Goal: Check status: Check status

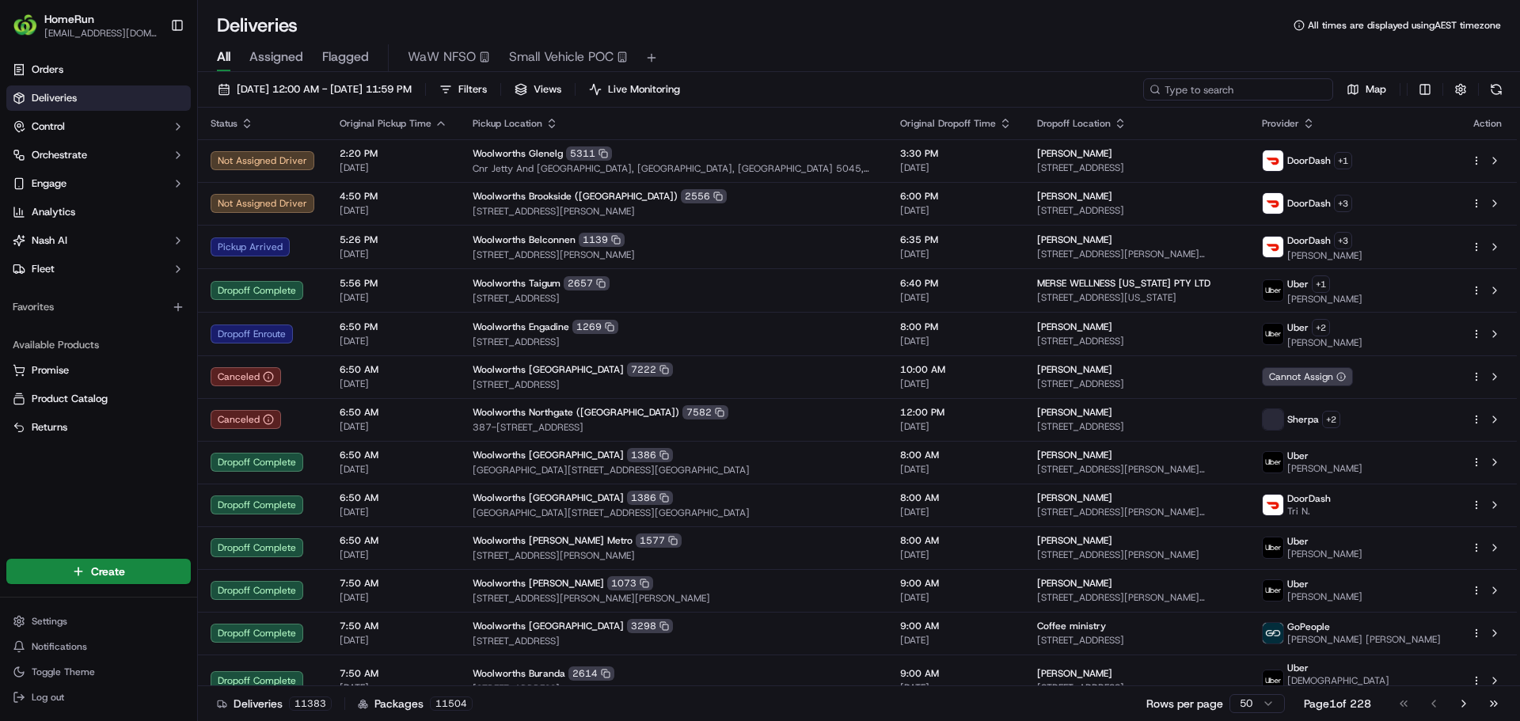
click at [1274, 85] on input at bounding box center [1238, 89] width 190 height 22
paste input "270198365"
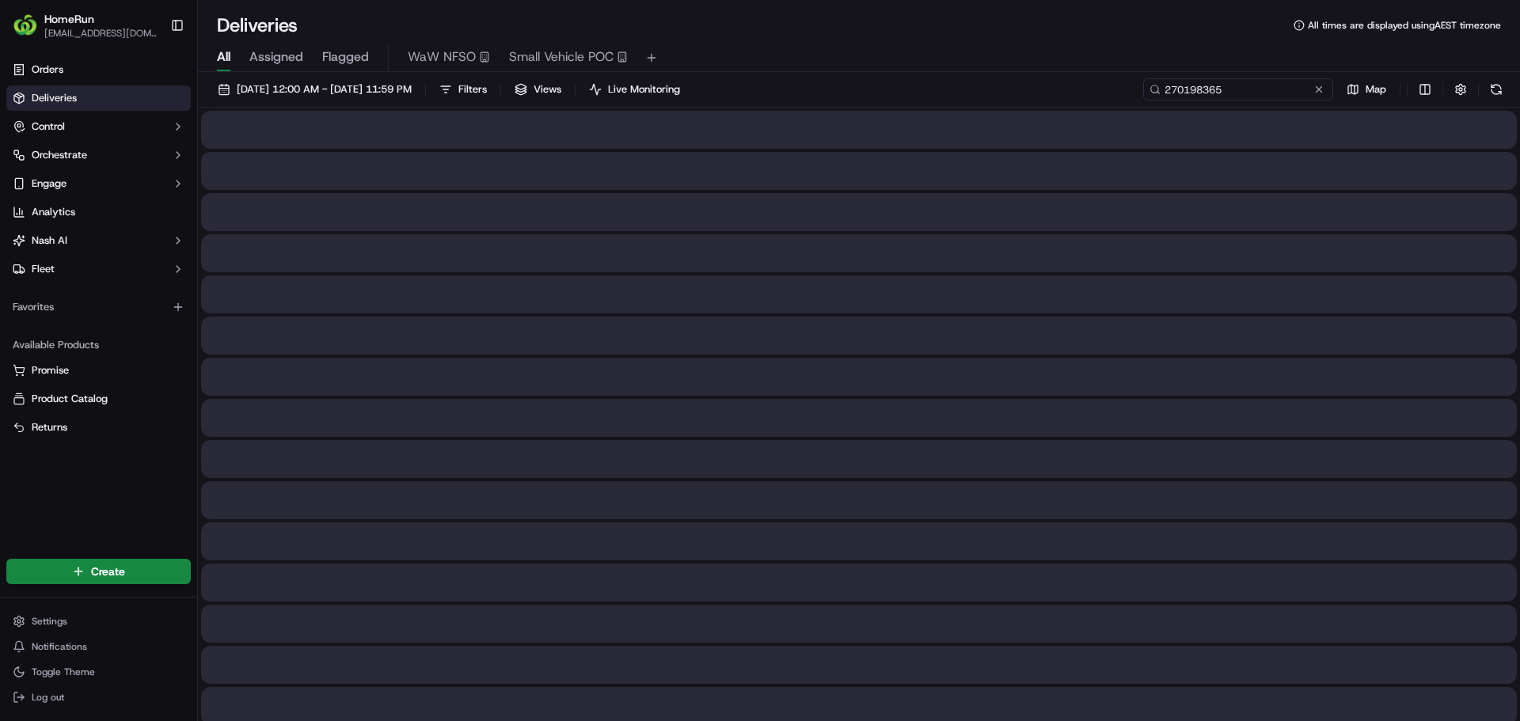
type input "270198365"
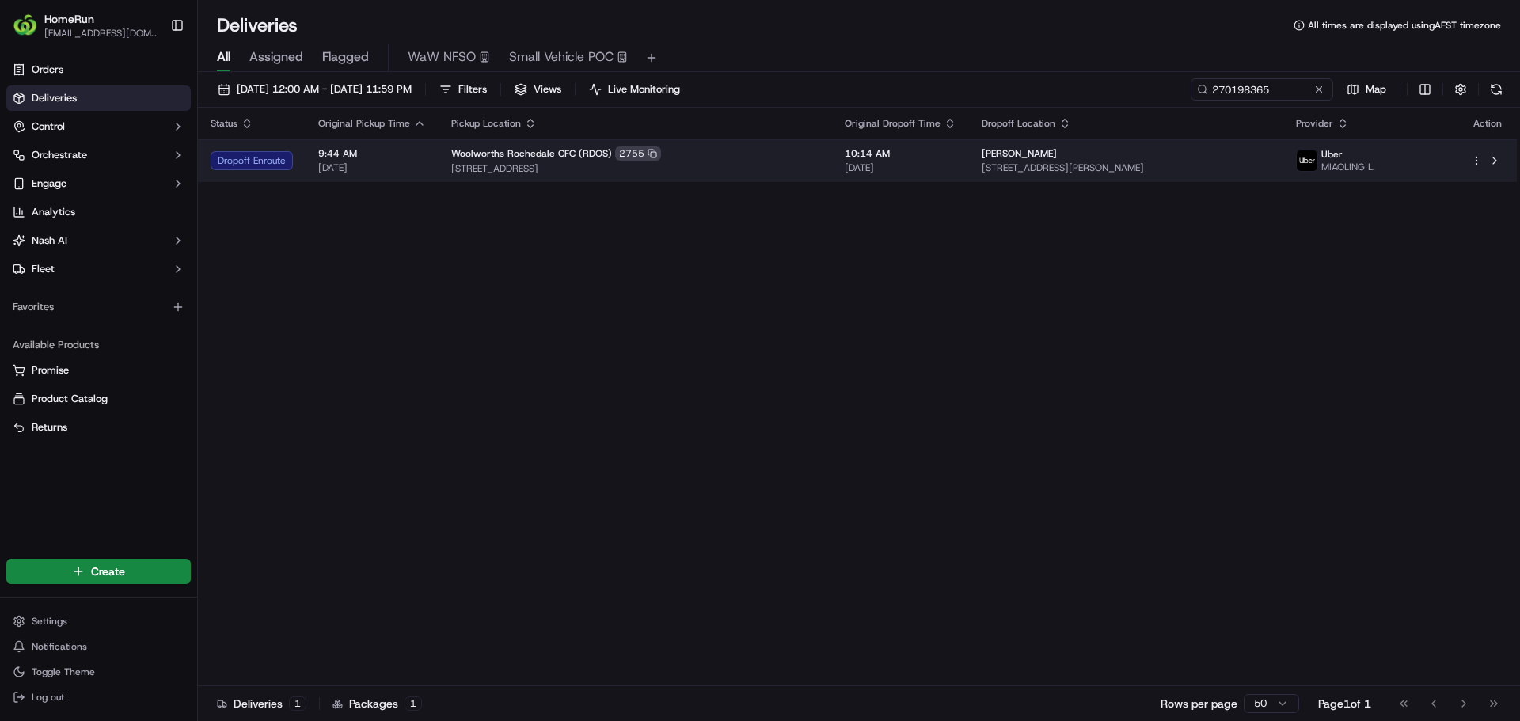
click at [392, 165] on span "[DATE]" at bounding box center [372, 167] width 108 height 13
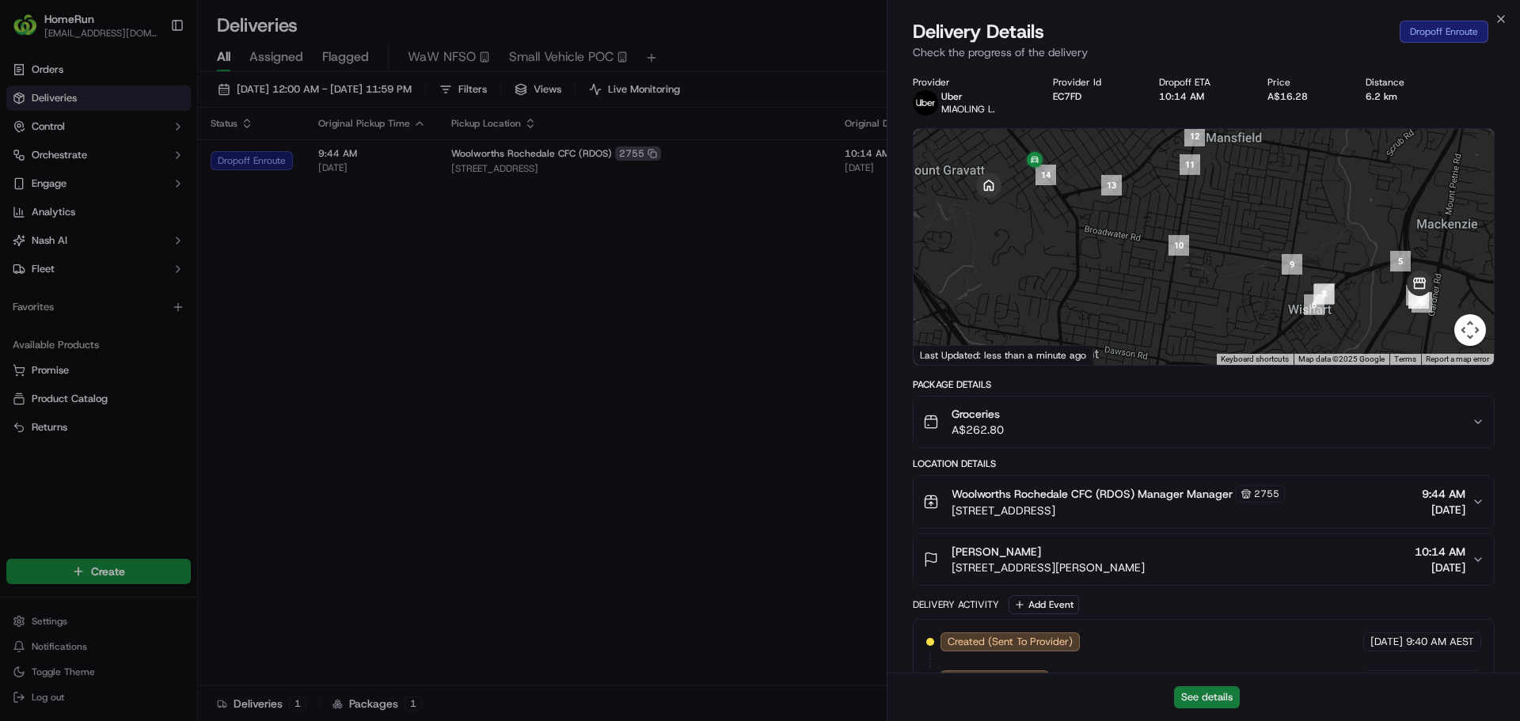
click at [1224, 695] on button "See details" at bounding box center [1207, 697] width 66 height 22
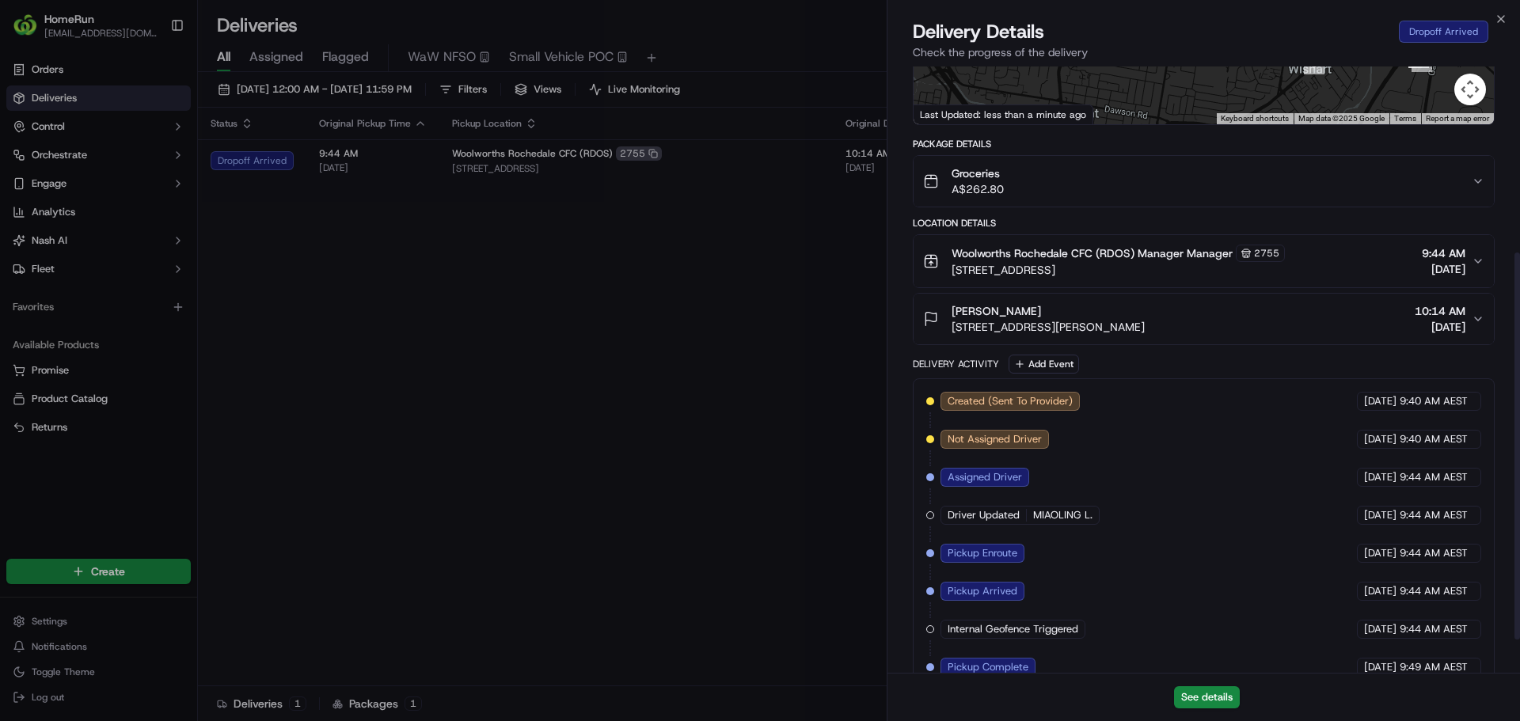
scroll to position [344, 0]
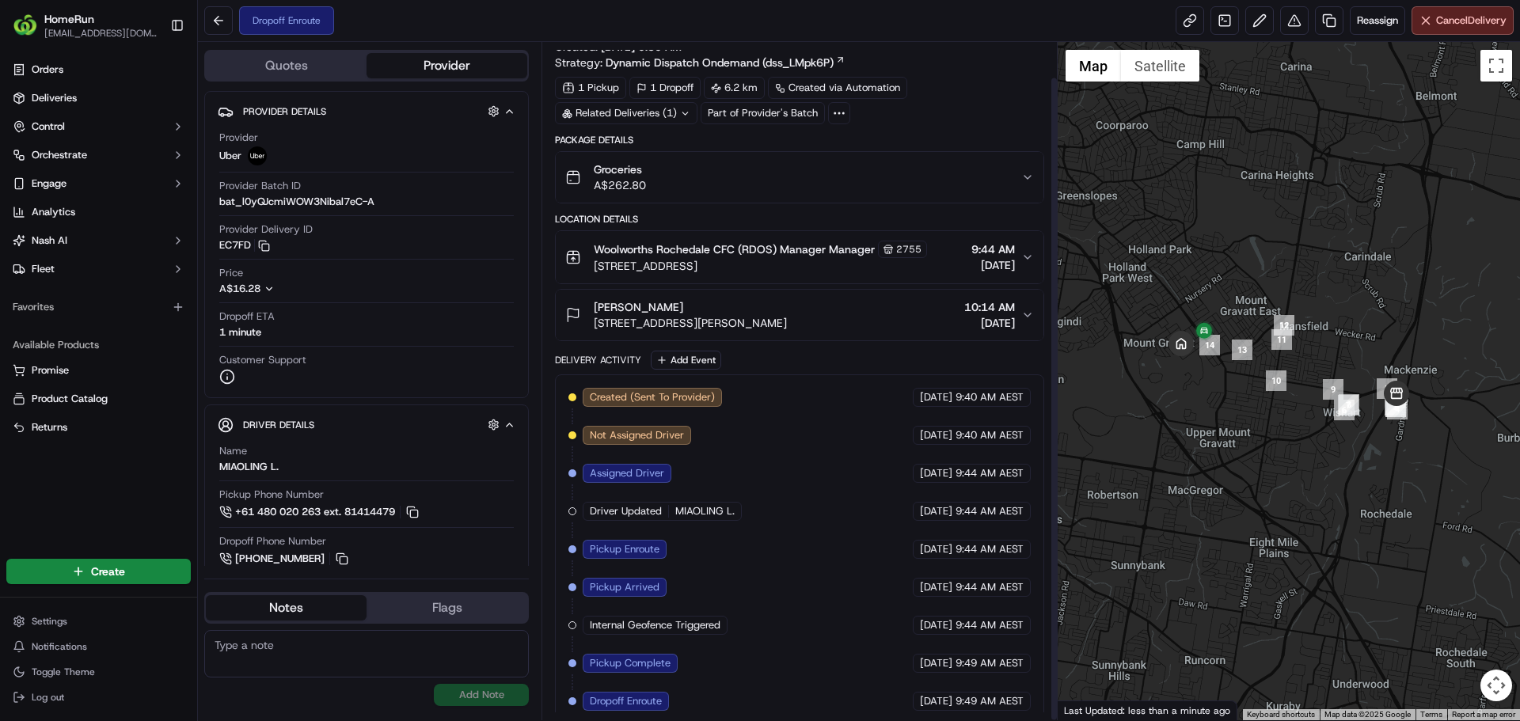
scroll to position [37, 0]
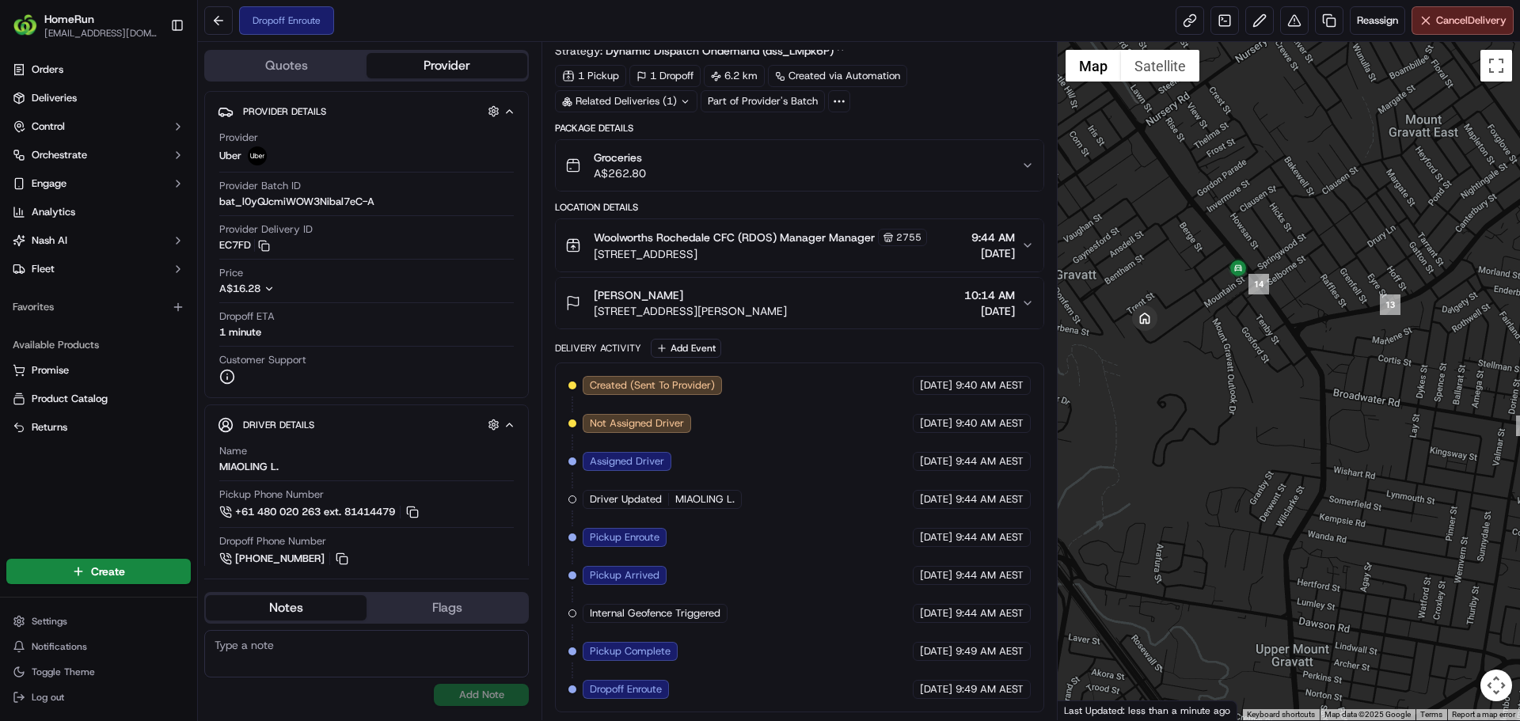
drag, startPoint x: 1183, startPoint y: 330, endPoint x: 1226, endPoint y: 394, distance: 77.5
click at [1226, 394] on div at bounding box center [1288, 381] width 463 height 678
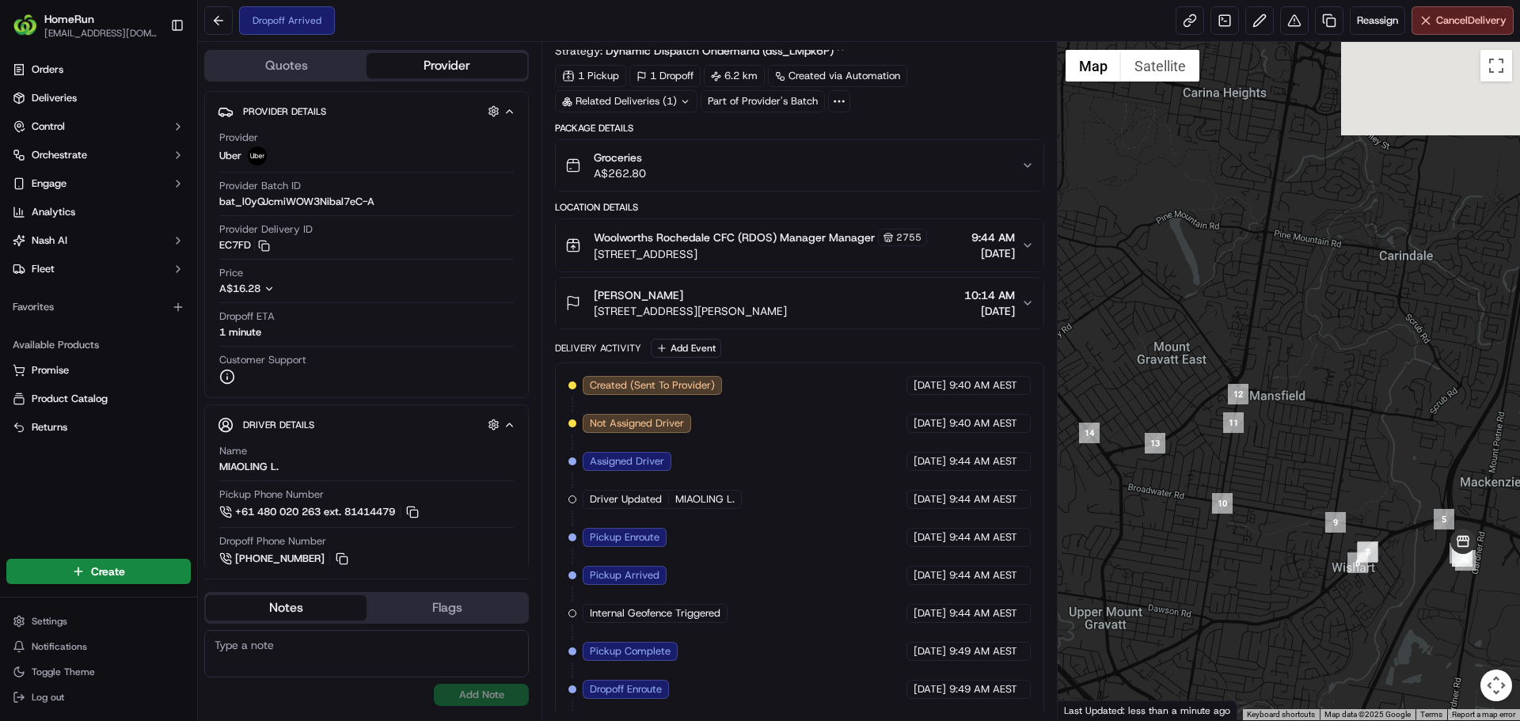
drag, startPoint x: 1365, startPoint y: 530, endPoint x: 1073, endPoint y: 512, distance: 292.6
click at [1073, 512] on div at bounding box center [1288, 381] width 463 height 678
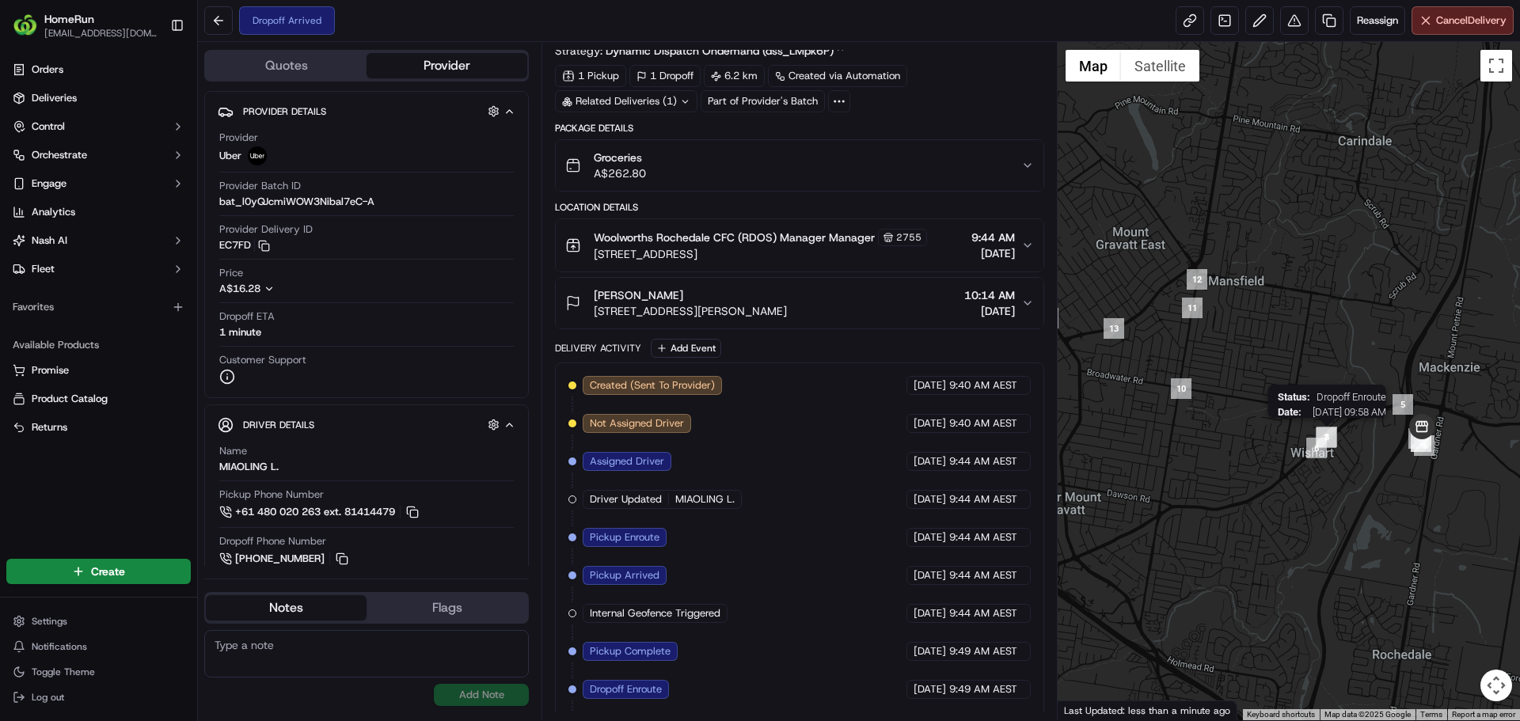
drag, startPoint x: 1251, startPoint y: 547, endPoint x: 1323, endPoint y: 448, distance: 122.4
click at [1323, 448] on img "6" at bounding box center [1316, 448] width 21 height 21
